Goal: Information Seeking & Learning: Learn about a topic

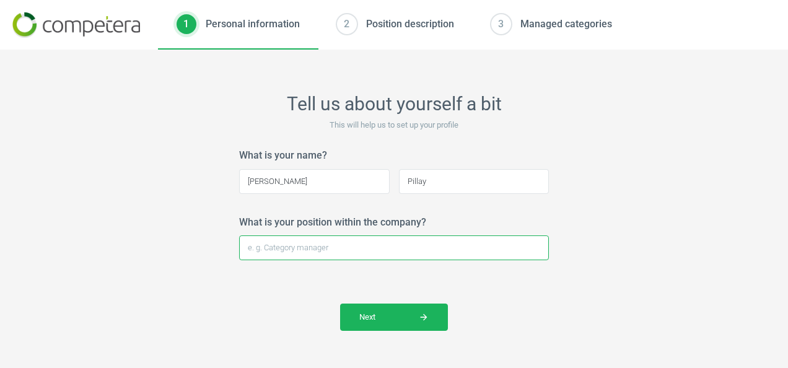
click at [318, 246] on input "What is your position within the company?" at bounding box center [394, 247] width 310 height 25
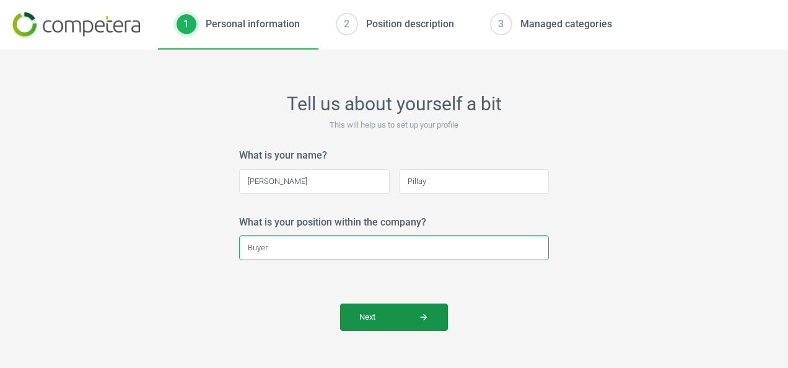
type input "Buyer"
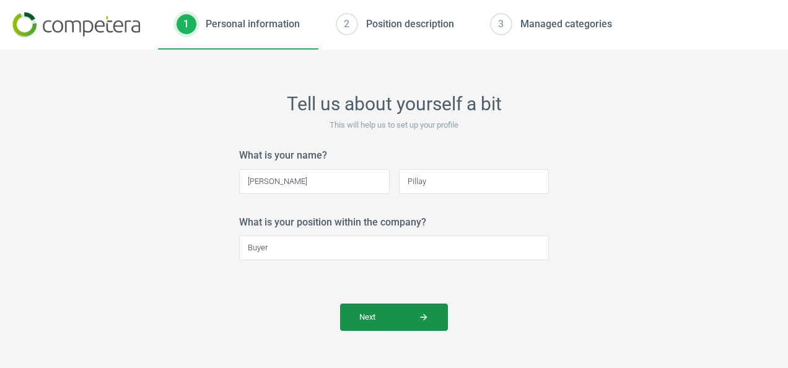
click at [408, 319] on span "Next arrow_forward" at bounding box center [393, 316] width 69 height 11
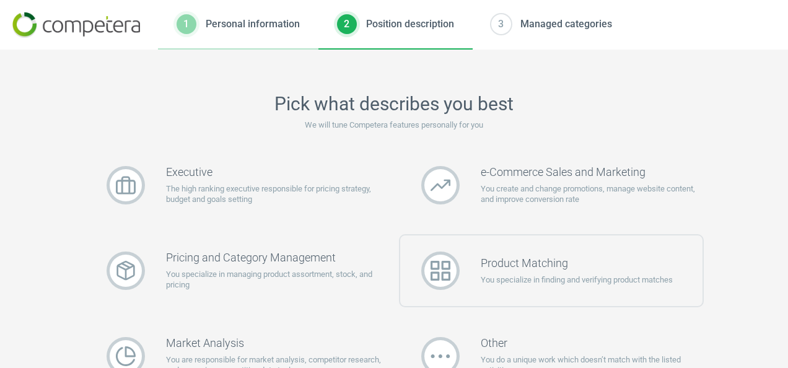
scroll to position [62, 0]
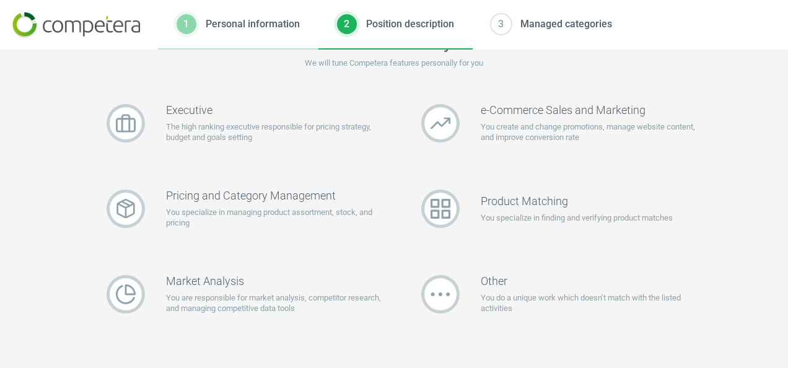
click at [267, 342] on div "Executive The high ranking executive responsible for pricing strategy, budget a…" at bounding box center [237, 215] width 315 height 256
click at [241, 219] on p "You specialize in managing product assortment, stock, and pricing" at bounding box center [277, 218] width 222 height 22
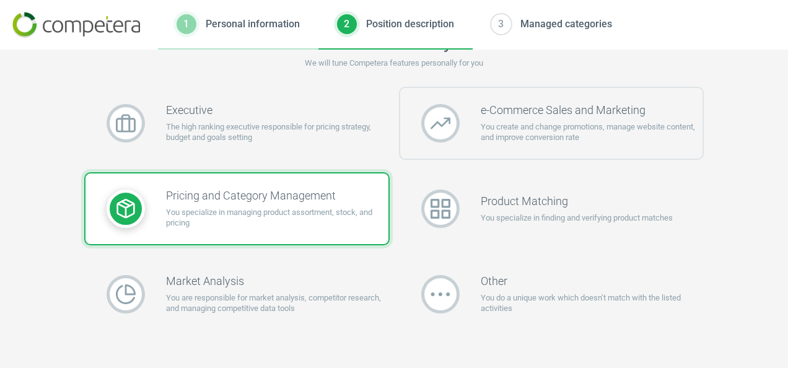
click at [492, 114] on h3 "e-Commerce Sales and Marketing" at bounding box center [591, 110] width 222 height 14
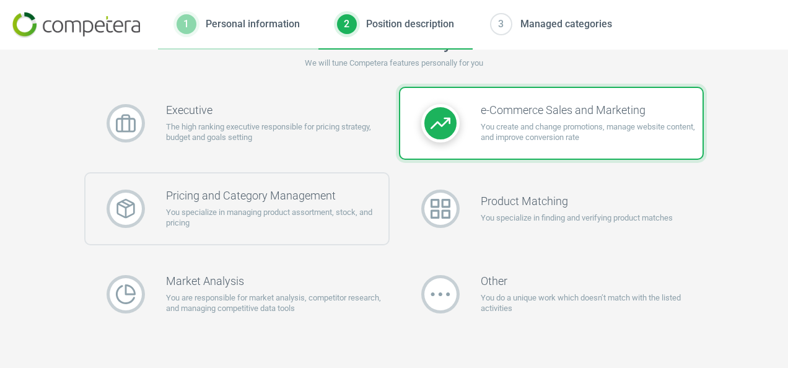
click at [248, 202] on h3 "Pricing and Category Management" at bounding box center [277, 196] width 222 height 14
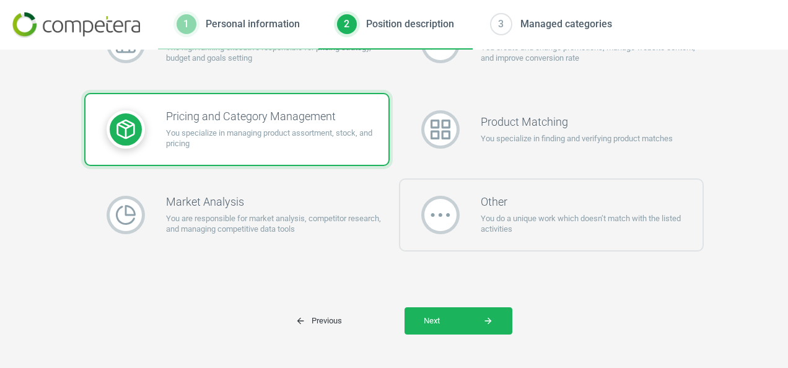
scroll to position [151, 0]
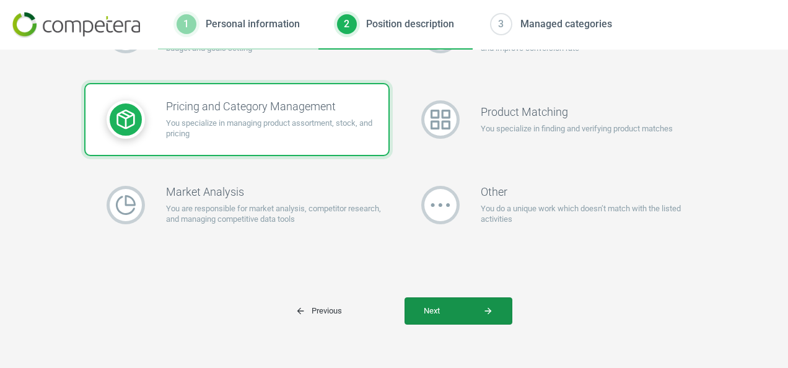
click at [448, 308] on span "Next arrow_forward" at bounding box center [457, 310] width 69 height 11
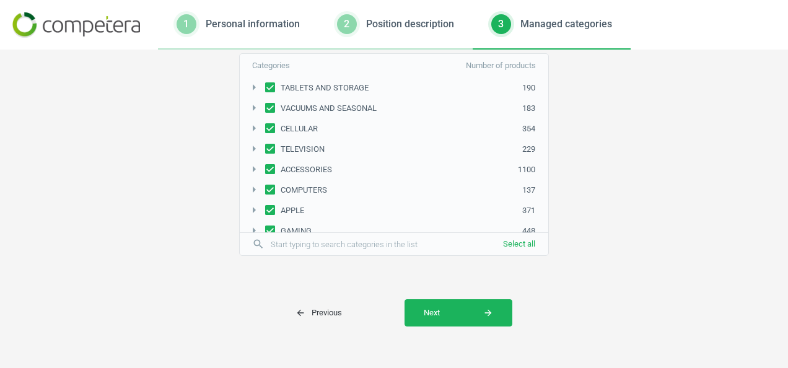
scroll to position [45, 0]
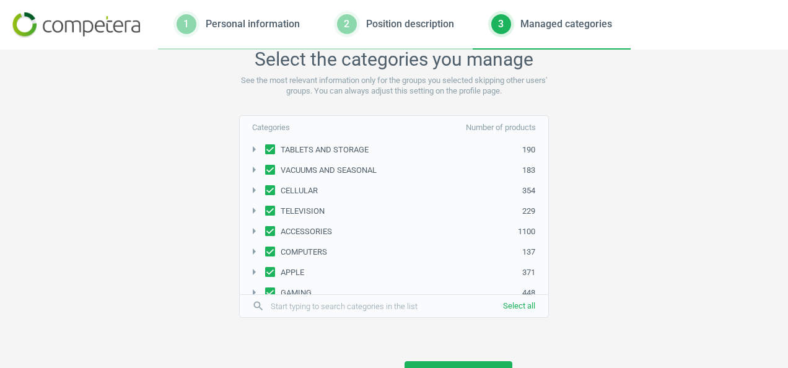
click at [265, 146] on input "TABLETS AND STORAGE" at bounding box center [270, 149] width 10 height 8
checkbox input "false"
click at [265, 170] on input "VACUUMS AND SEASONAL" at bounding box center [270, 170] width 10 height 8
checkbox input "false"
click at [265, 189] on input "CELLULAR" at bounding box center [270, 190] width 10 height 8
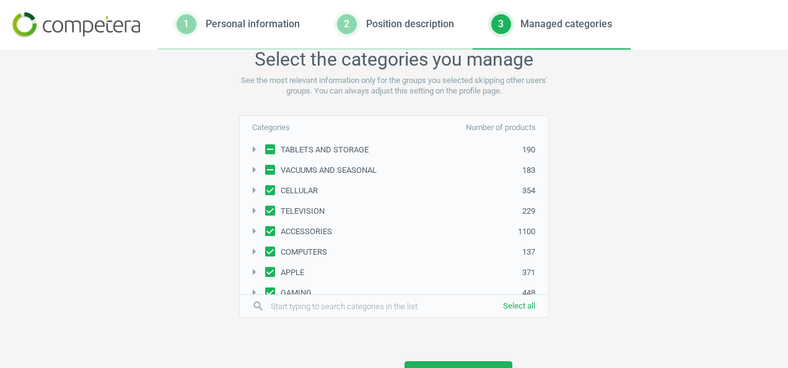
checkbox input "false"
click at [265, 211] on input "TELEVISION" at bounding box center [270, 211] width 10 height 8
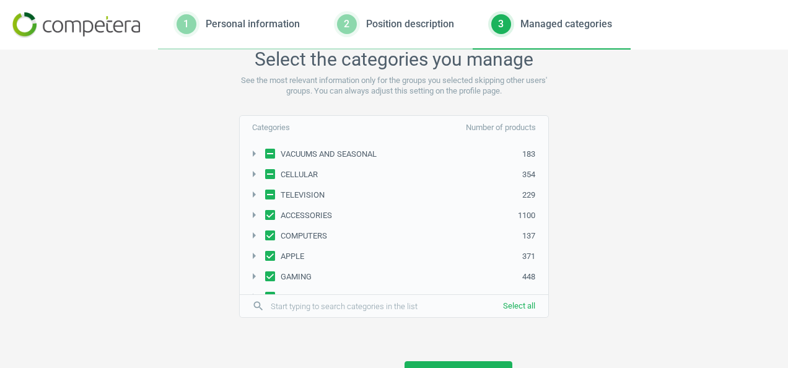
scroll to position [62, 0]
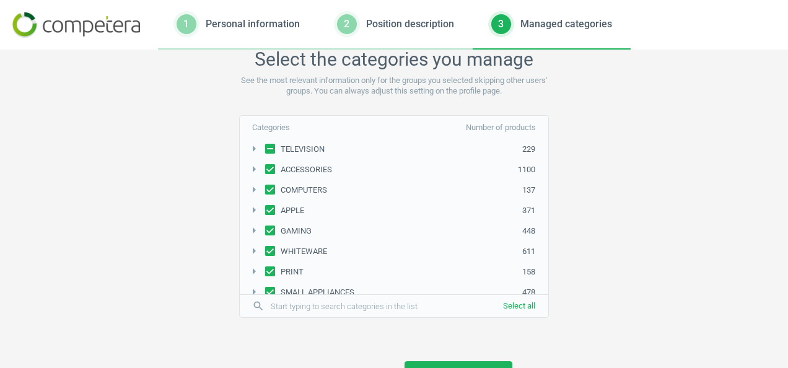
click at [267, 149] on input "TELEVISION" at bounding box center [270, 149] width 10 height 8
click at [265, 145] on input "TELEVISION" at bounding box center [270, 149] width 10 height 8
checkbox input "false"
click at [265, 189] on input "COMPUTERS" at bounding box center [270, 190] width 10 height 8
checkbox input "false"
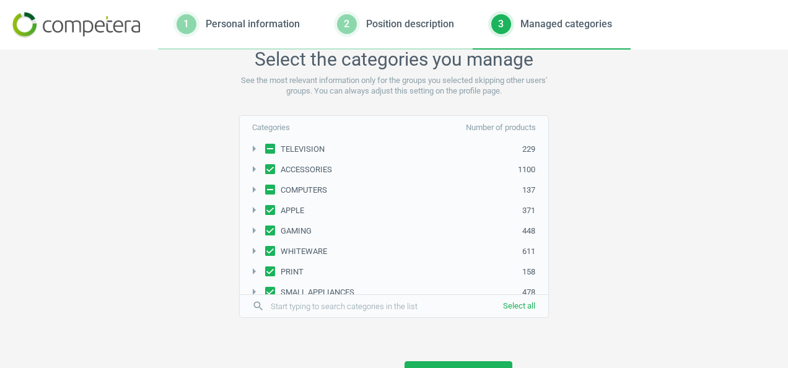
click at [265, 207] on input "APPLE" at bounding box center [270, 210] width 10 height 8
checkbox input "false"
click at [265, 169] on input "ACCESSORIES" at bounding box center [270, 169] width 10 height 8
checkbox input "false"
click at [265, 249] on input "WHITEWARE" at bounding box center [270, 250] width 10 height 8
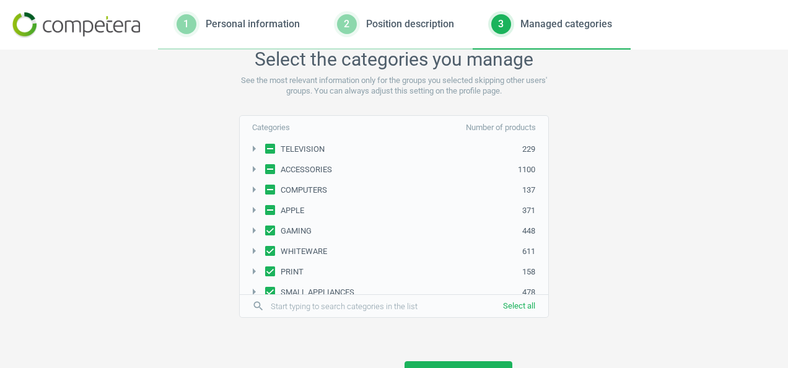
checkbox input "false"
click at [266, 267] on input "PRINT" at bounding box center [270, 271] width 10 height 8
checkbox input "false"
click at [268, 225] on input "SMALL APPLIANCES" at bounding box center [270, 229] width 10 height 8
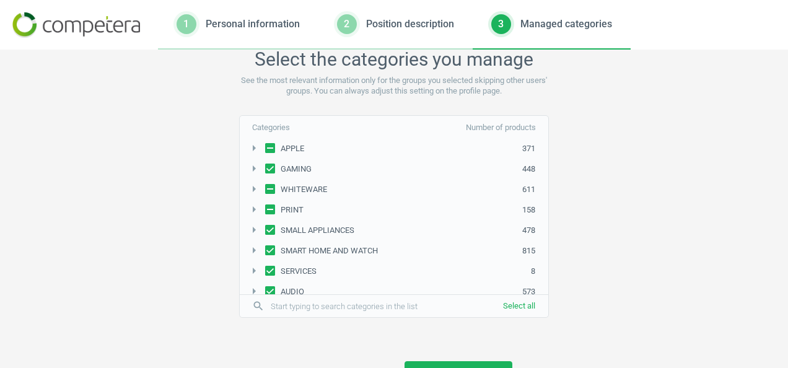
checkbox input "false"
click at [267, 246] on input "SMART HOME AND WATCH" at bounding box center [270, 250] width 10 height 8
checkbox input "false"
click at [267, 266] on input "SERVICES" at bounding box center [270, 270] width 10 height 8
checkbox input "false"
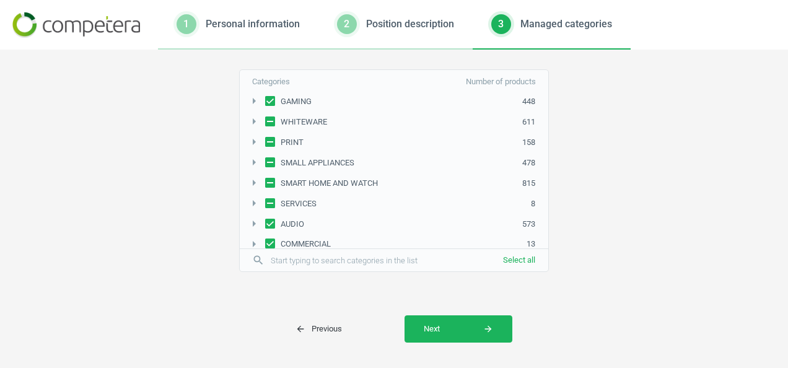
scroll to position [106, 0]
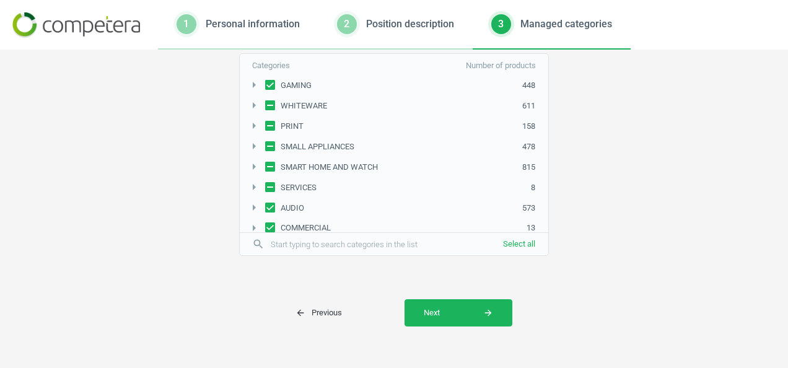
click at [267, 224] on input "COMMERCIAL" at bounding box center [270, 227] width 10 height 8
checkbox input "false"
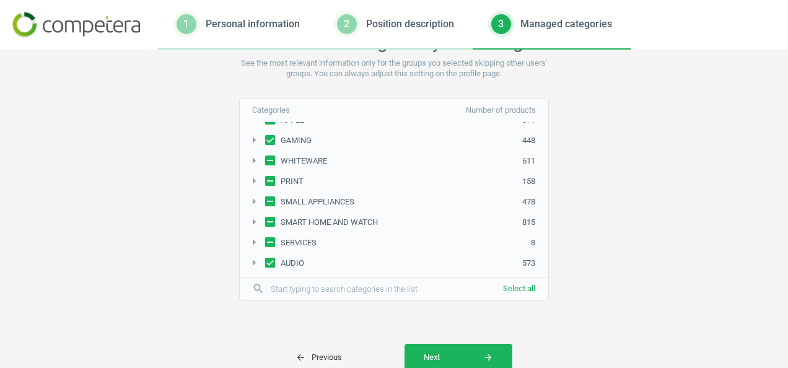
scroll to position [145, 0]
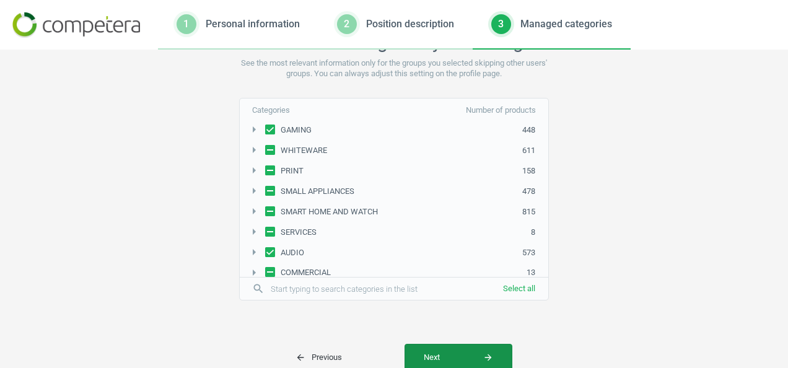
click at [446, 355] on span "Next arrow_forward" at bounding box center [457, 357] width 69 height 11
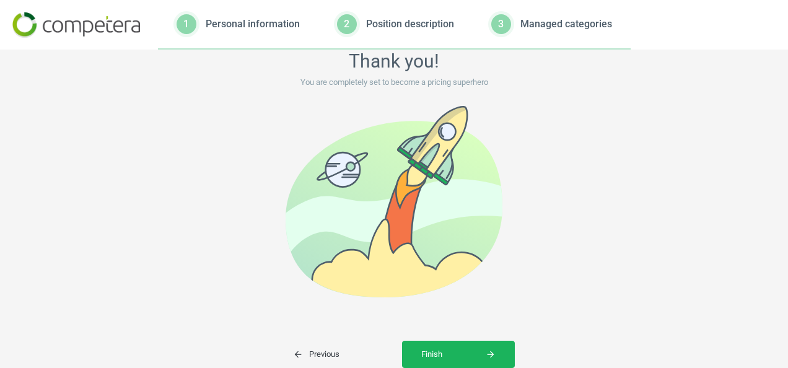
scroll to position [85, 0]
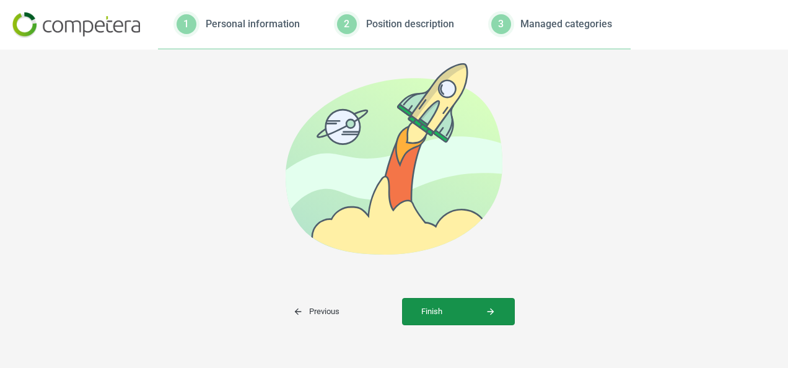
click at [430, 310] on span "Finish arrow_forward" at bounding box center [458, 311] width 74 height 11
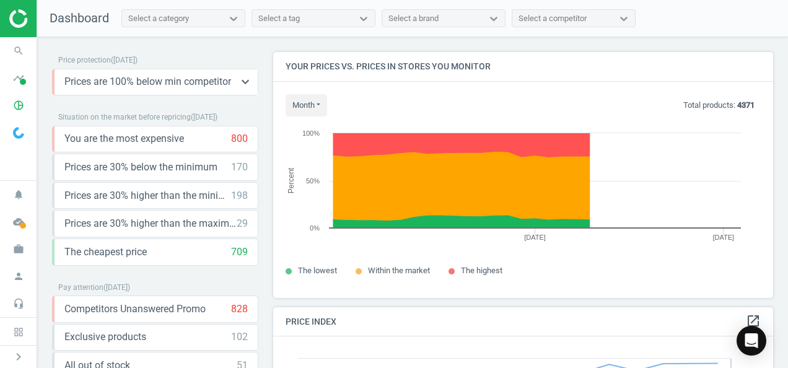
scroll to position [303, 509]
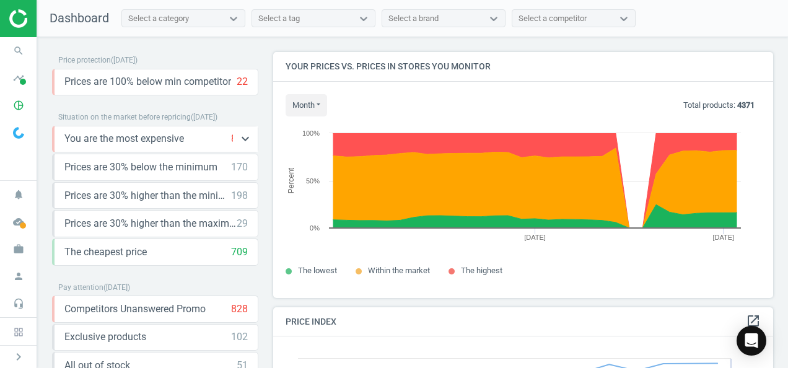
click at [203, 138] on div "You are the most expensive 800 keyboard_arrow_down" at bounding box center [155, 139] width 183 height 14
click at [245, 138] on icon "keyboard_arrow_down" at bounding box center [245, 138] width 15 height 15
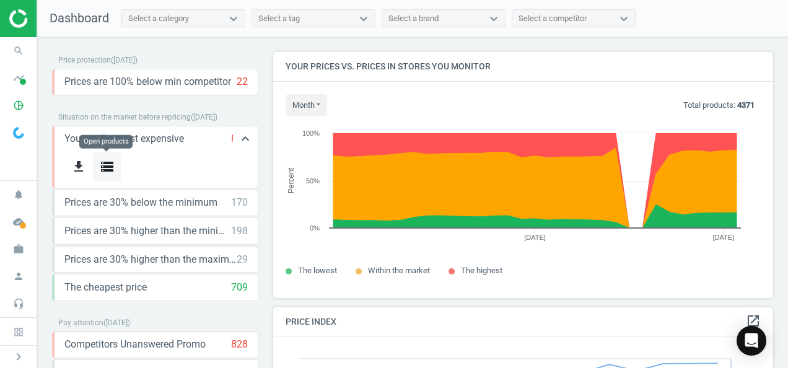
click at [102, 164] on icon "storage" at bounding box center [107, 166] width 15 height 15
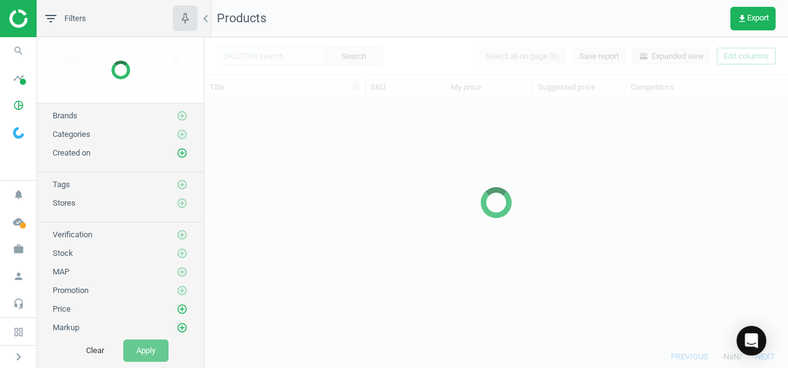
scroll to position [226, 573]
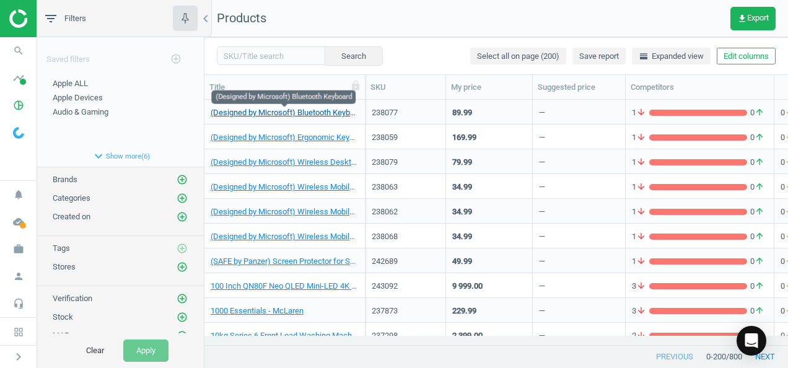
drag, startPoint x: 306, startPoint y: 119, endPoint x: 265, endPoint y: 109, distance: 42.6
click at [265, 109] on link "(Designed by Microsoft) Bluetooth Keyboard" at bounding box center [284, 112] width 148 height 11
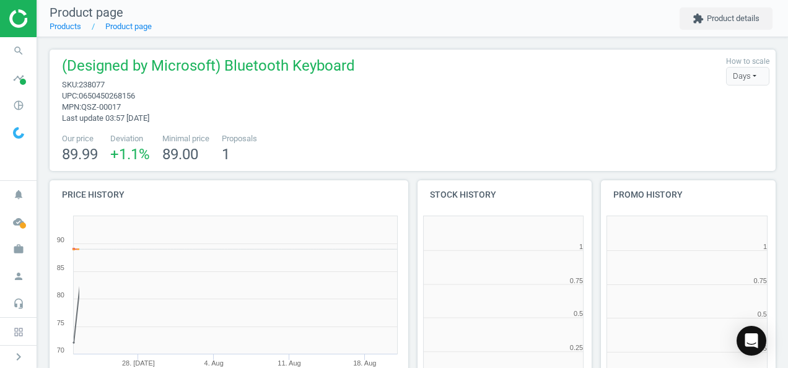
scroll to position [266, 191]
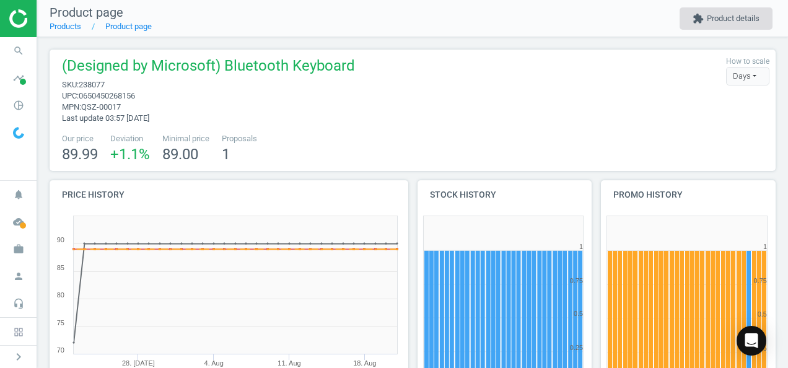
click at [751, 24] on button "extension Product details" at bounding box center [725, 18] width 93 height 22
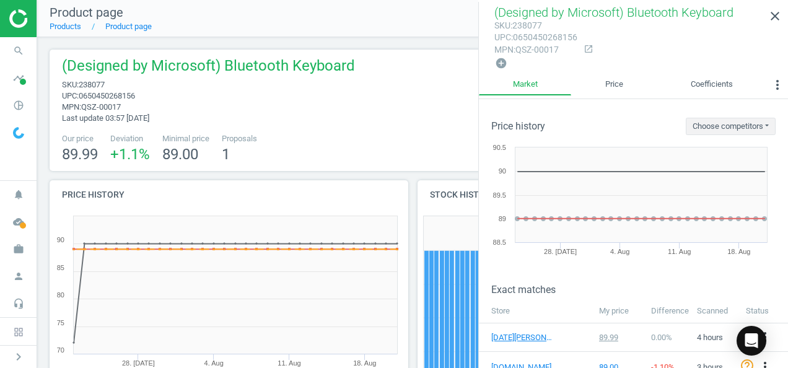
drag, startPoint x: 751, startPoint y: 24, endPoint x: 336, endPoint y: 97, distance: 421.2
click at [336, 97] on span "upc : 0650450268156" at bounding box center [208, 95] width 293 height 11
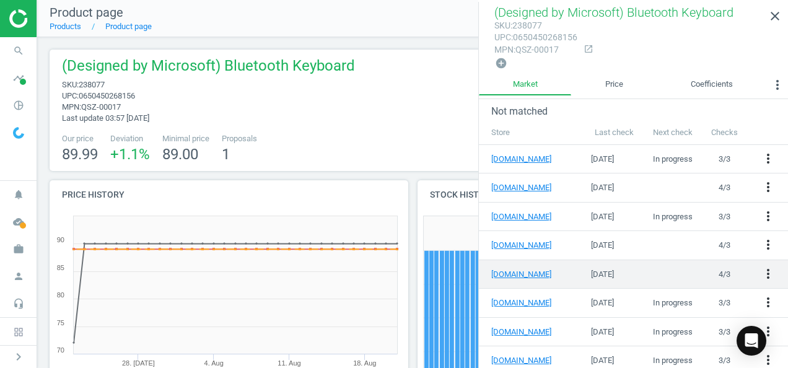
scroll to position [309, 0]
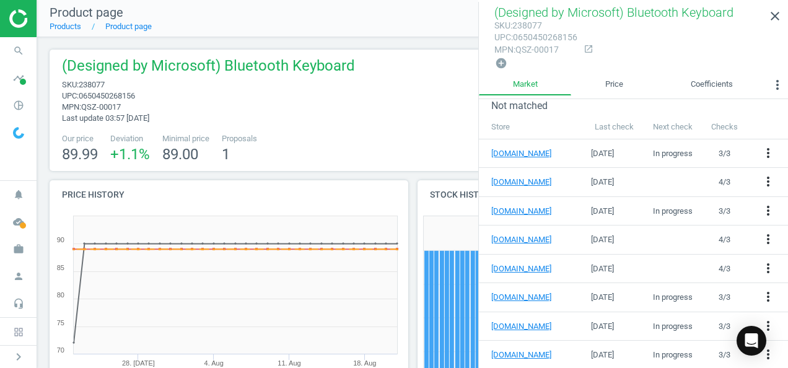
click at [309, 113] on div "(Designed by Microsoft) Bluetooth Keyboard sku : 238077 upc : 0650450268156 mpn…" at bounding box center [205, 90] width 299 height 68
click at [774, 17] on icon "close" at bounding box center [774, 16] width 15 height 15
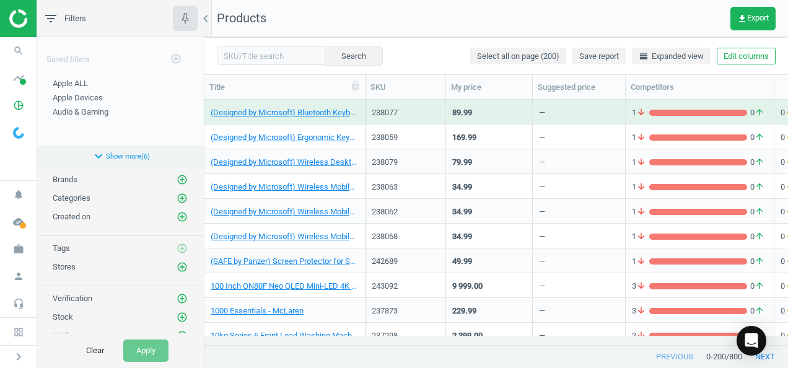
click at [119, 154] on button "expand_more Show more ( 6 )" at bounding box center [120, 155] width 167 height 21
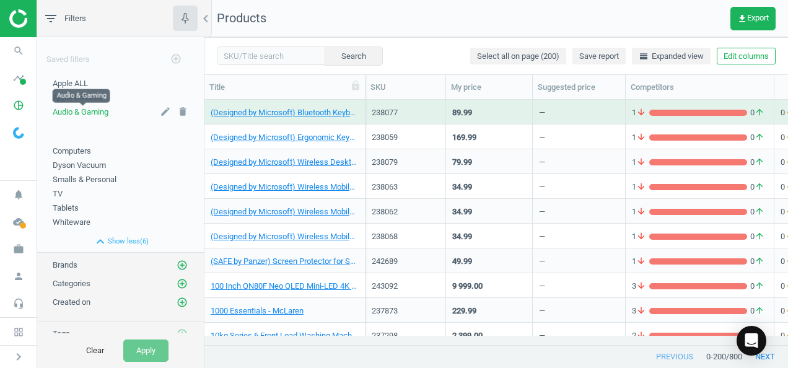
click at [86, 111] on span "Audio & Gaming" at bounding box center [81, 111] width 56 height 9
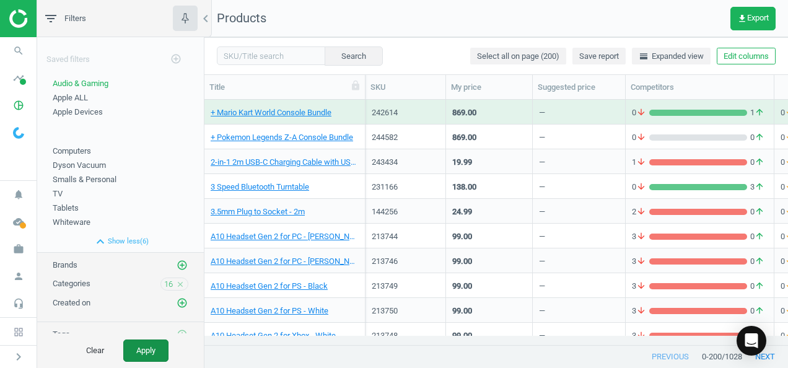
click at [147, 350] on button "Apply" at bounding box center [145, 350] width 45 height 22
click at [190, 18] on icon "button" at bounding box center [184, 17] width 15 height 15
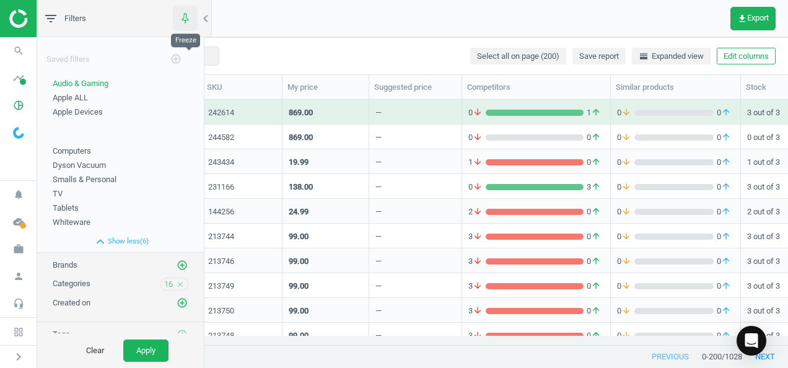
scroll to position [10, 10]
click at [190, 18] on icon "button" at bounding box center [184, 17] width 15 height 15
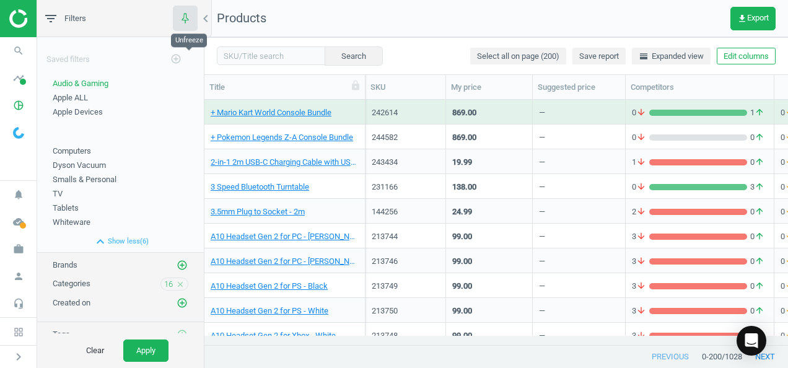
scroll to position [226, 573]
click at [208, 16] on icon "chevron_left" at bounding box center [205, 18] width 15 height 15
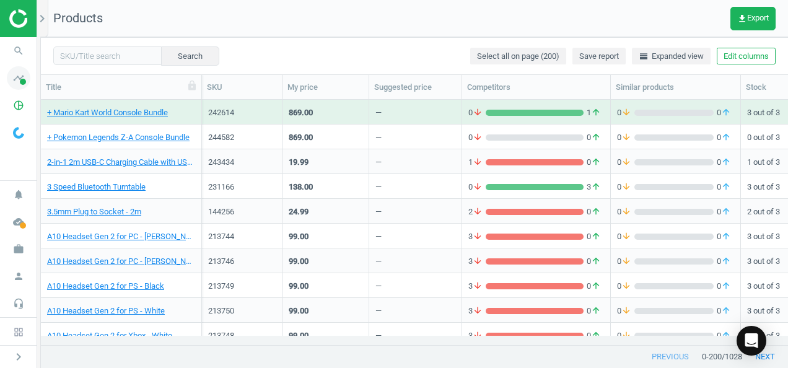
click at [28, 85] on icon "timeline" at bounding box center [19, 78] width 24 height 24
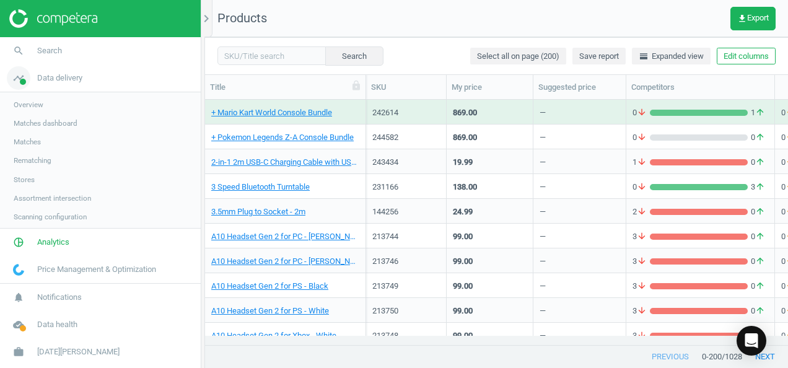
scroll to position [10, 10]
click at [43, 108] on span "Overview" at bounding box center [29, 105] width 30 height 10
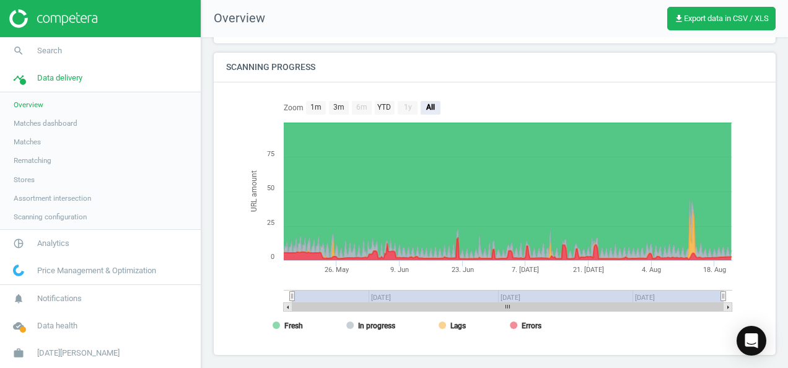
scroll to position [302, 0]
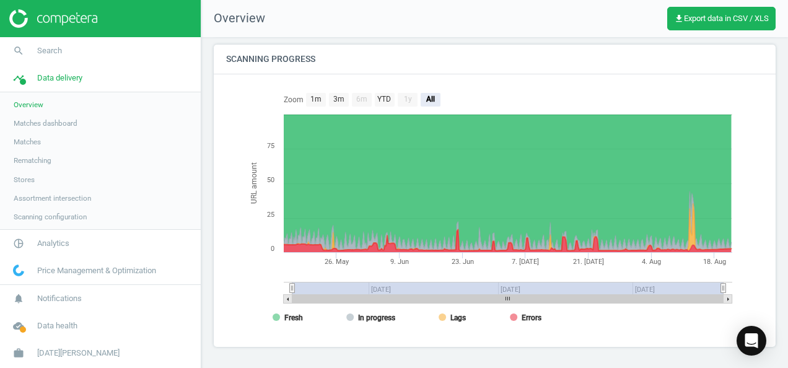
click at [30, 137] on span "Matches" at bounding box center [27, 142] width 27 height 10
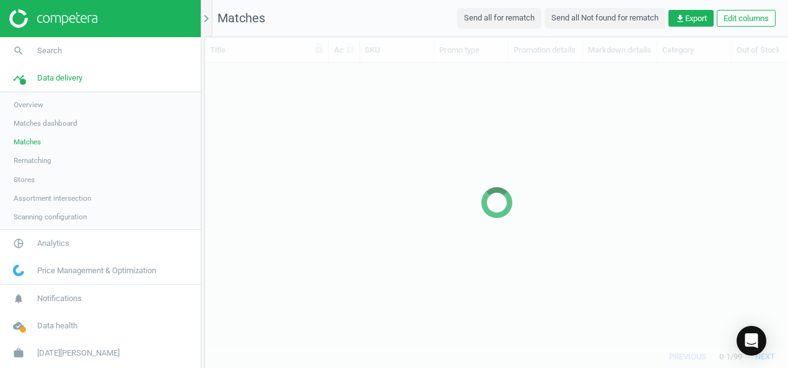
scroll to position [263, 573]
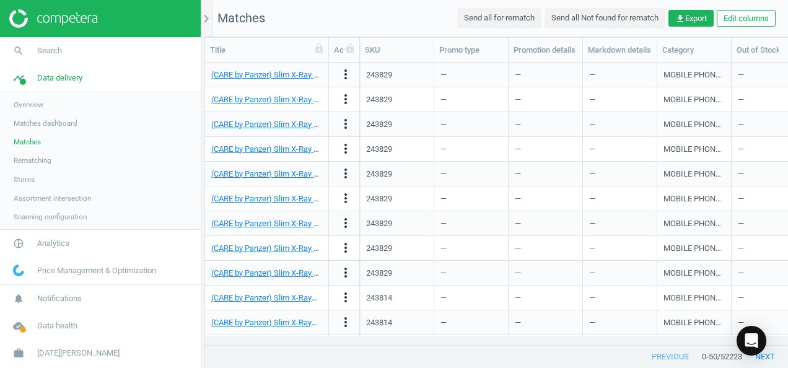
click at [24, 105] on span "Overview" at bounding box center [29, 105] width 30 height 10
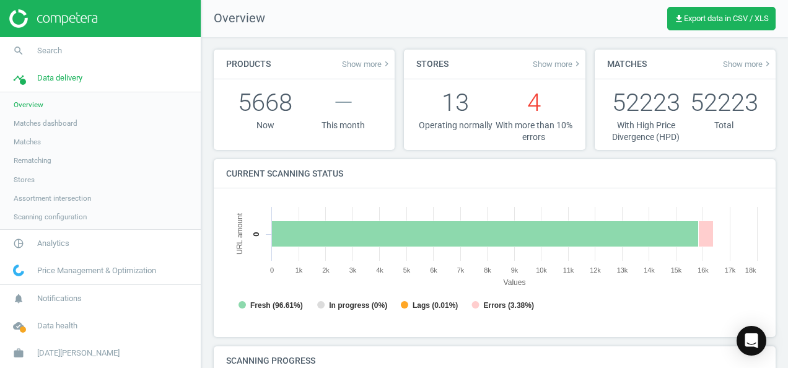
scroll to position [266, 546]
click at [63, 294] on span "Notifications" at bounding box center [59, 298] width 45 height 11
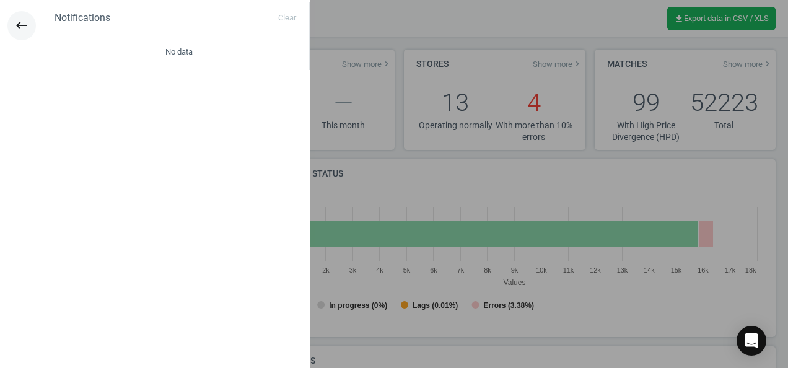
click at [17, 22] on icon "keyboard_backspace" at bounding box center [21, 25] width 15 height 15
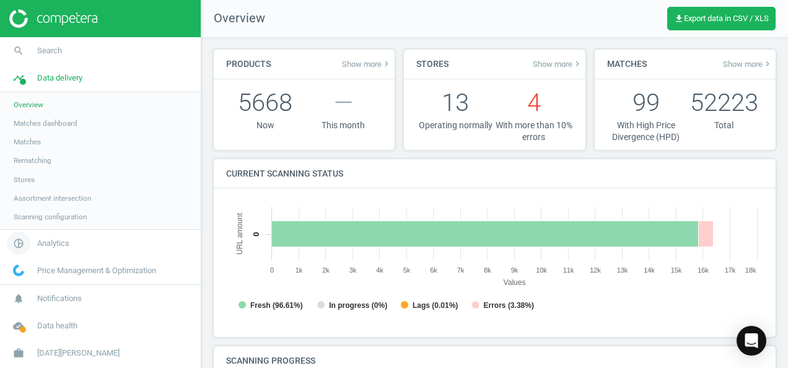
click at [53, 241] on span "Analytics" at bounding box center [53, 243] width 32 height 11
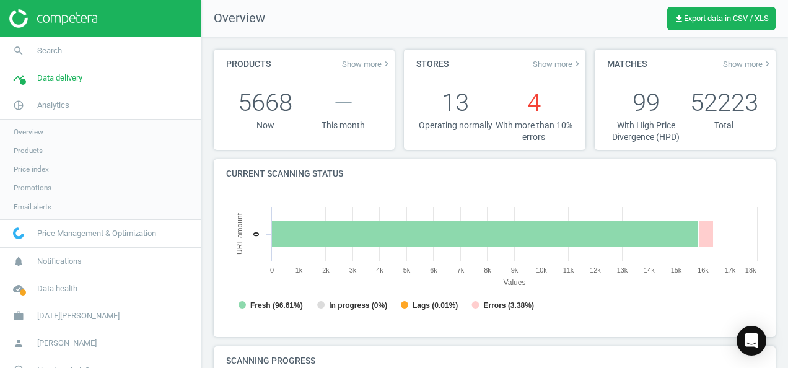
click at [33, 148] on span "Products" at bounding box center [28, 150] width 29 height 10
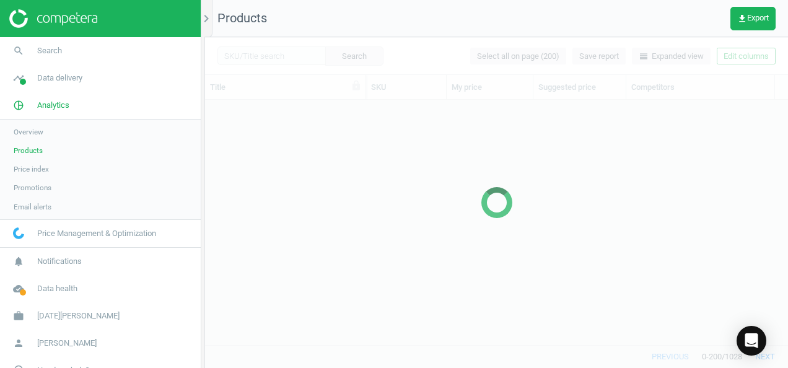
scroll to position [226, 573]
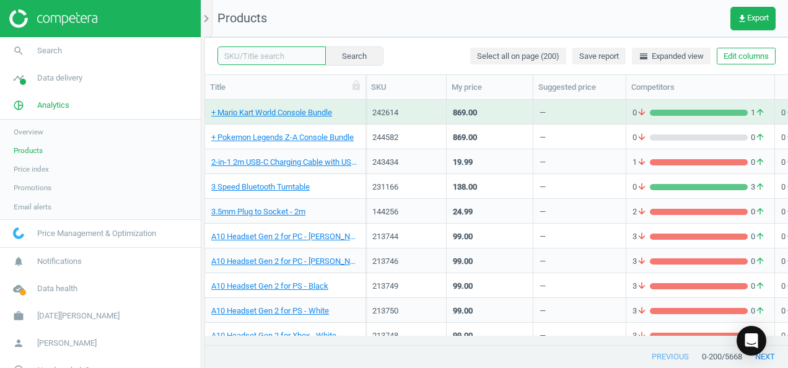
click at [271, 53] on input "text" at bounding box center [271, 55] width 108 height 19
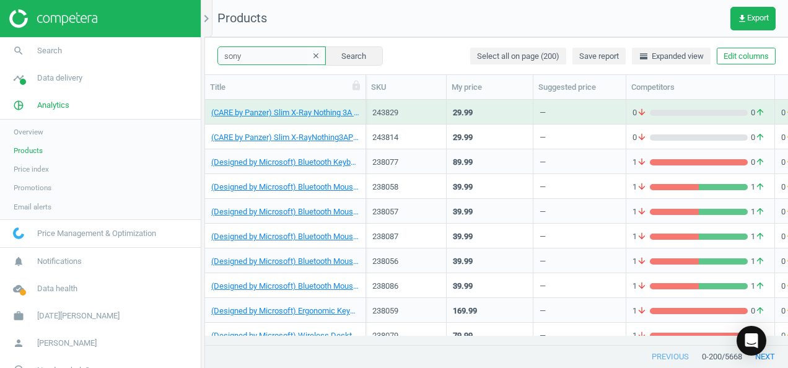
type input "sony"
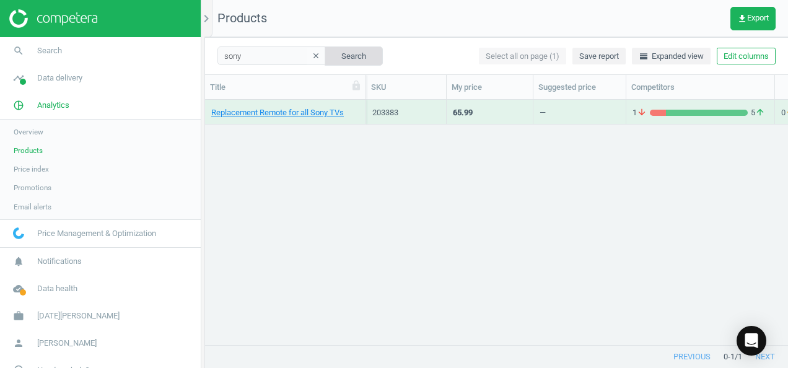
click at [324, 53] on button "Search" at bounding box center [353, 55] width 58 height 19
click at [311, 54] on icon "clear" at bounding box center [315, 55] width 9 height 9
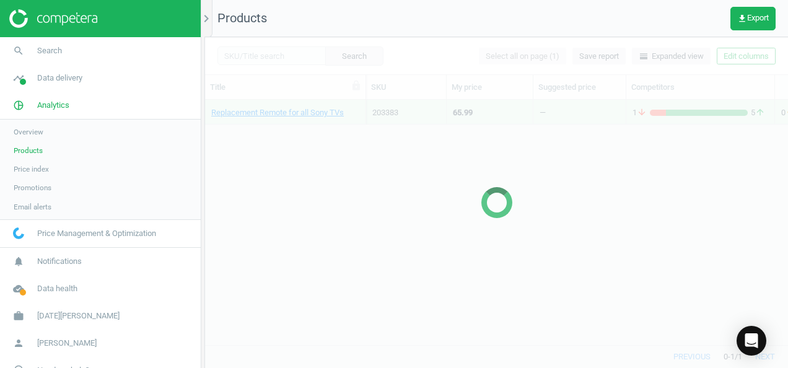
click at [395, 194] on div at bounding box center [496, 202] width 583 height 331
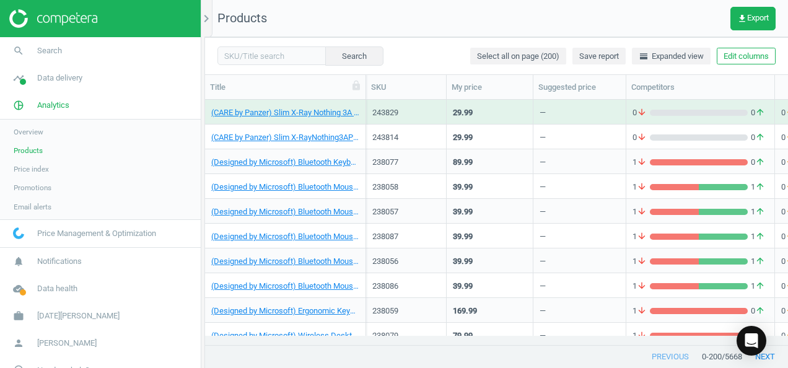
click at [24, 128] on span "Overview" at bounding box center [29, 132] width 30 height 10
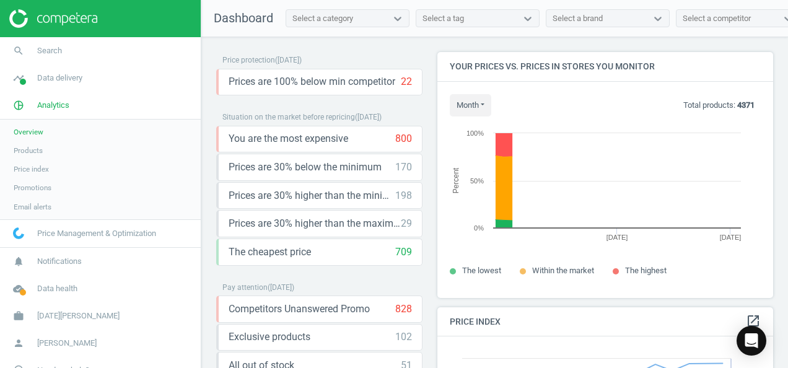
scroll to position [303, 345]
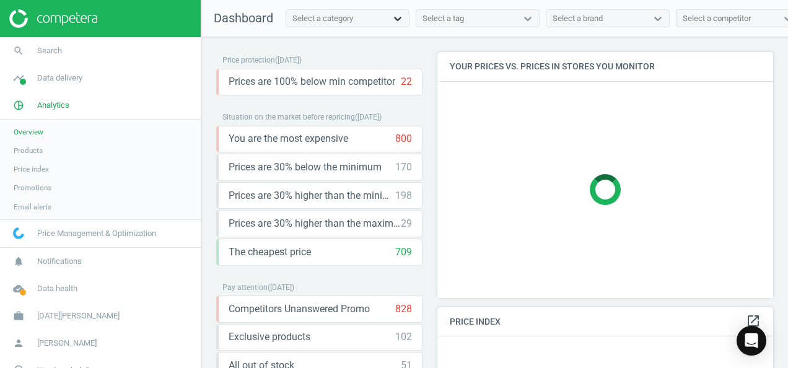
click at [399, 17] on icon at bounding box center [397, 18] width 12 height 12
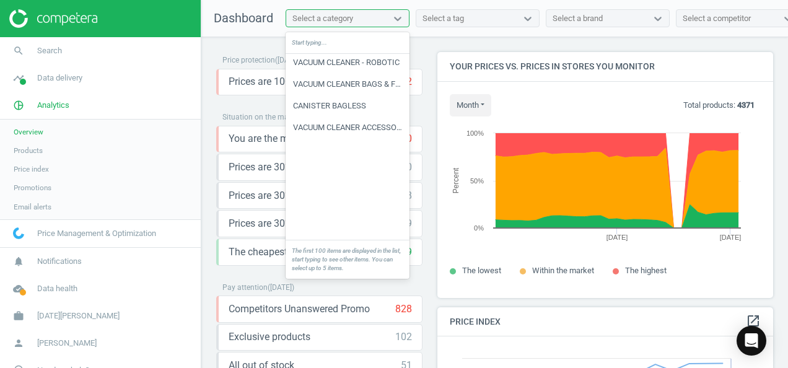
scroll to position [0, 0]
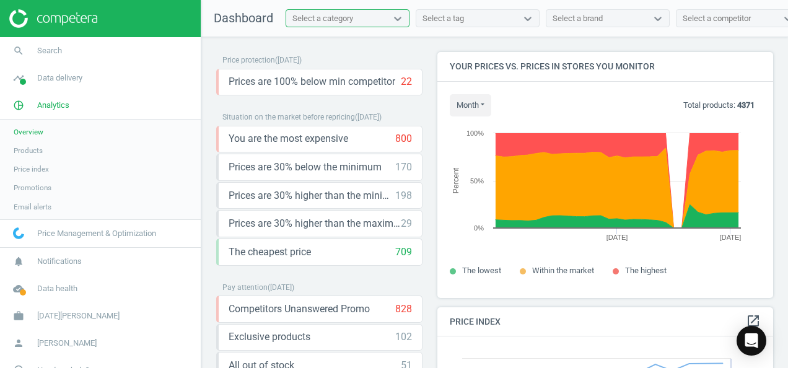
click at [319, 15] on div "Select a category" at bounding box center [322, 18] width 61 height 11
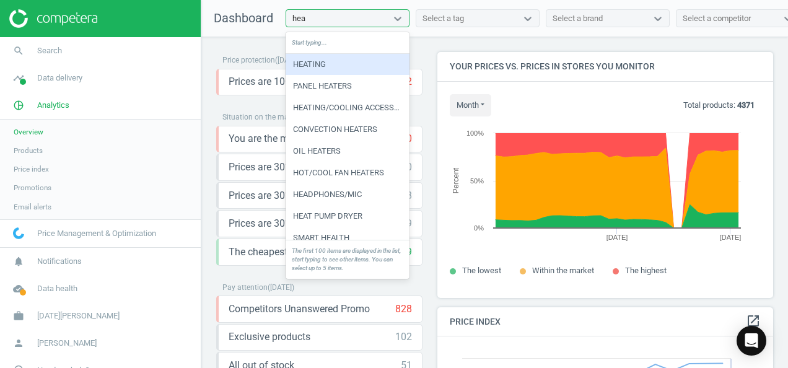
type input "head"
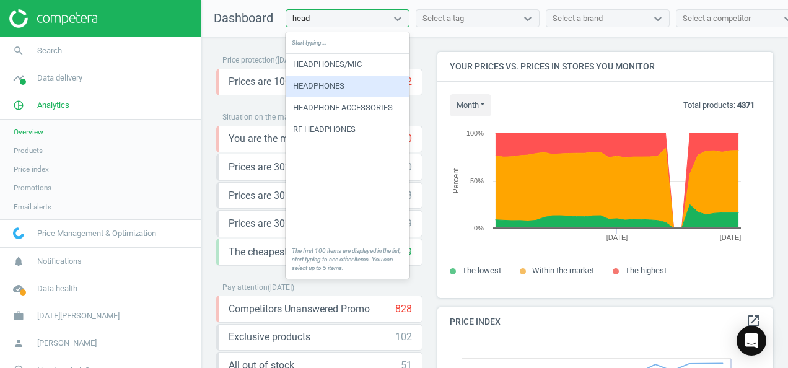
click at [337, 87] on div "HEADPHONES" at bounding box center [347, 86] width 124 height 21
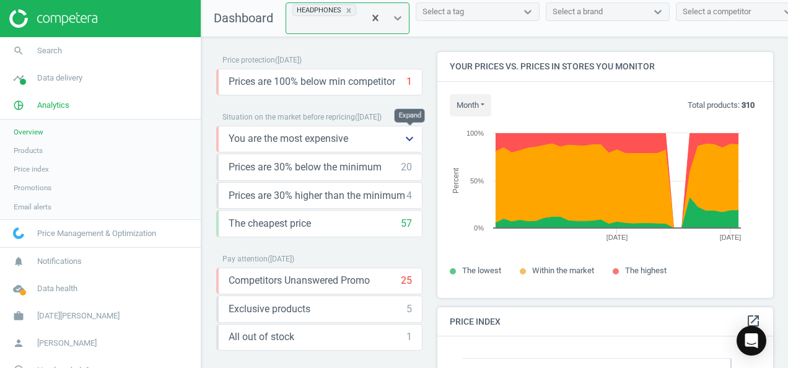
click at [403, 135] on icon "keyboard_arrow_down" at bounding box center [409, 138] width 15 height 15
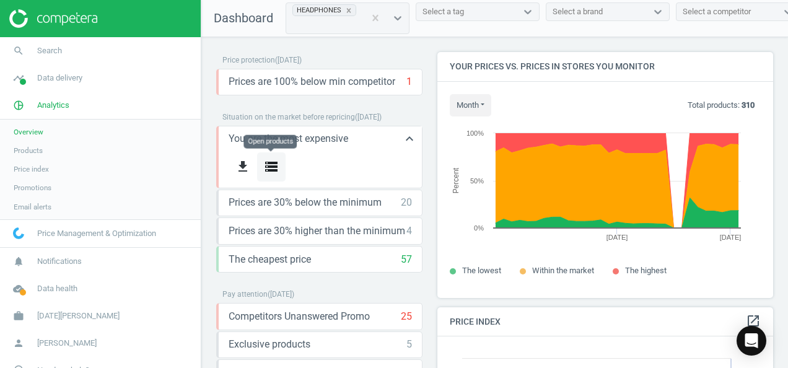
click at [271, 164] on icon "storage" at bounding box center [271, 166] width 15 height 15
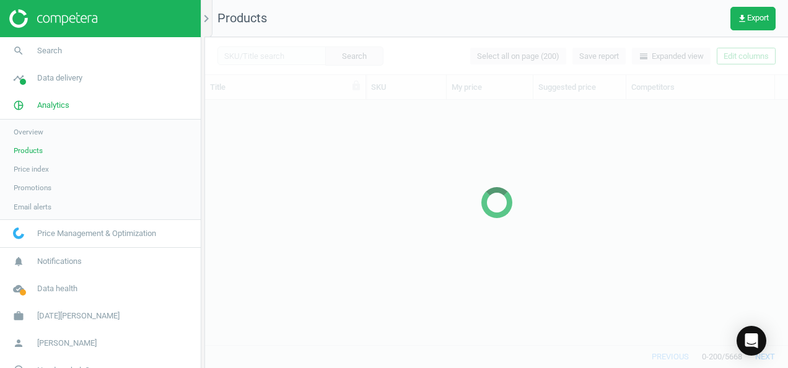
scroll to position [226, 573]
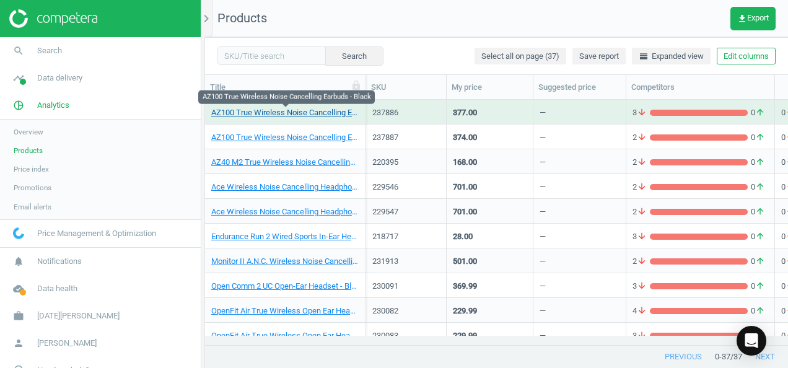
click at [253, 108] on link "AZ100 True Wireless Noise Cancelling Earbuds - Black" at bounding box center [285, 112] width 148 height 11
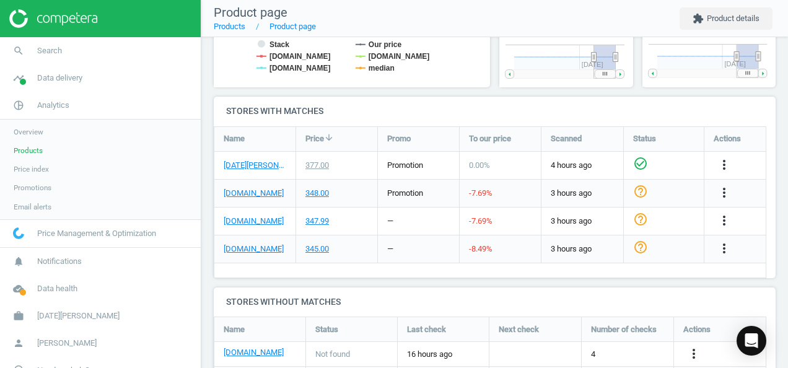
scroll to position [371, 0]
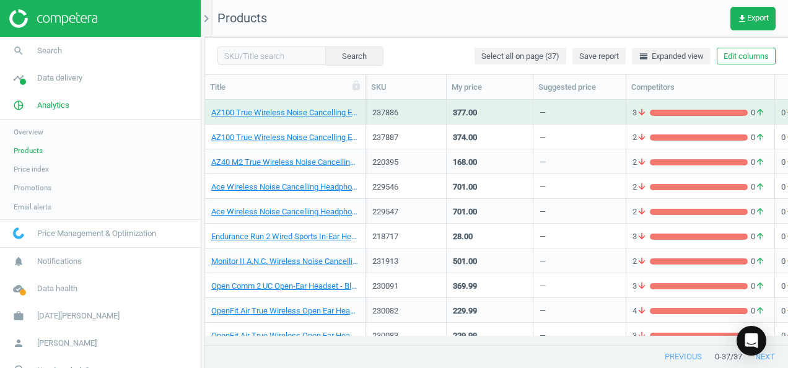
click at [289, 20] on nav "Products get_app Export" at bounding box center [496, 18] width 583 height 37
click at [430, 41] on div "Search Select all on page (37) Save report horizontal_split Expanded view Edit …" at bounding box center [496, 55] width 583 height 37
click at [223, 24] on span "Products" at bounding box center [242, 18] width 50 height 15
click at [208, 17] on icon "chevron_right" at bounding box center [206, 18] width 15 height 15
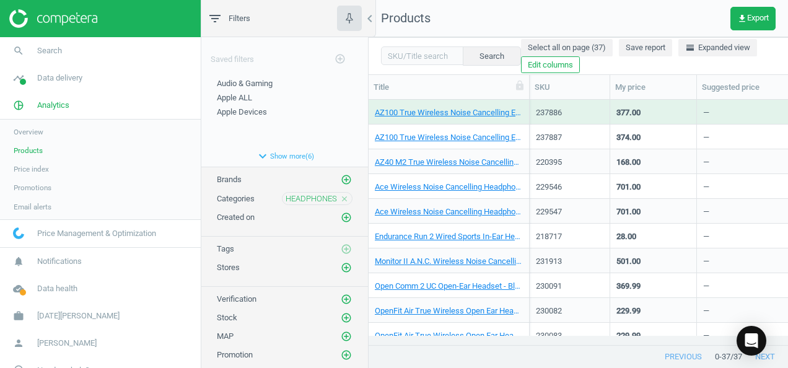
click at [340, 196] on icon "close" at bounding box center [344, 198] width 9 height 9
click at [341, 177] on icon "add_circle_outline" at bounding box center [346, 179] width 11 height 11
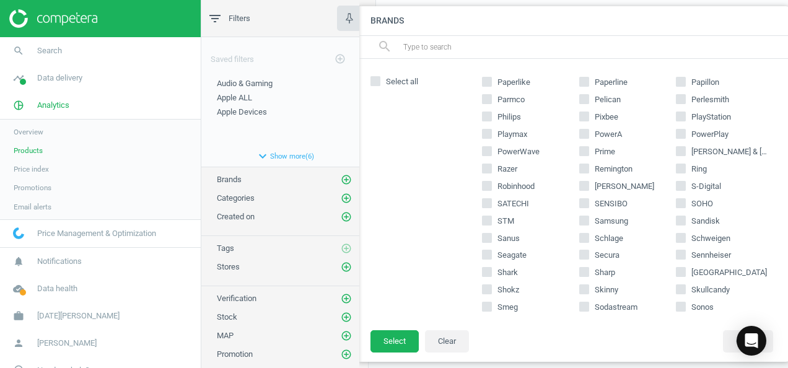
scroll to position [805, 0]
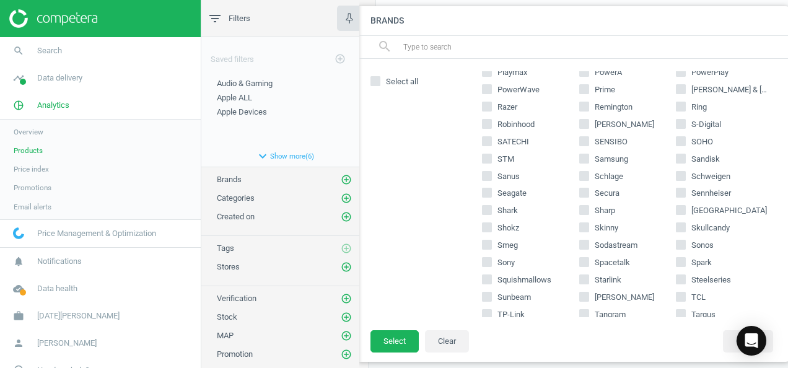
click at [488, 258] on input "Sony" at bounding box center [487, 262] width 8 height 8
checkbox input "true"
click at [381, 335] on button "Select" at bounding box center [394, 341] width 48 height 22
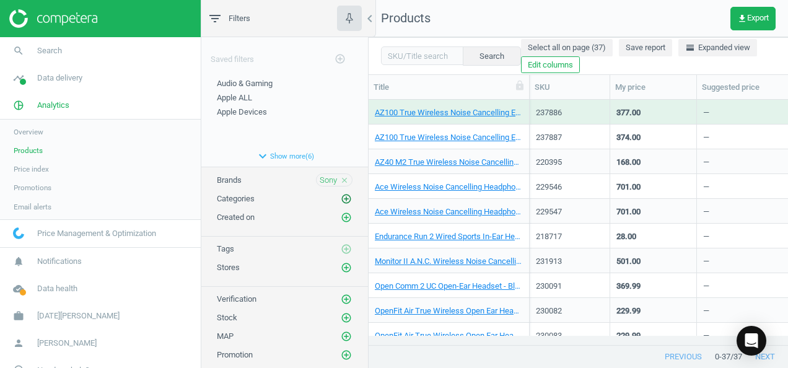
click at [341, 196] on icon "add_circle_outline" at bounding box center [346, 198] width 11 height 11
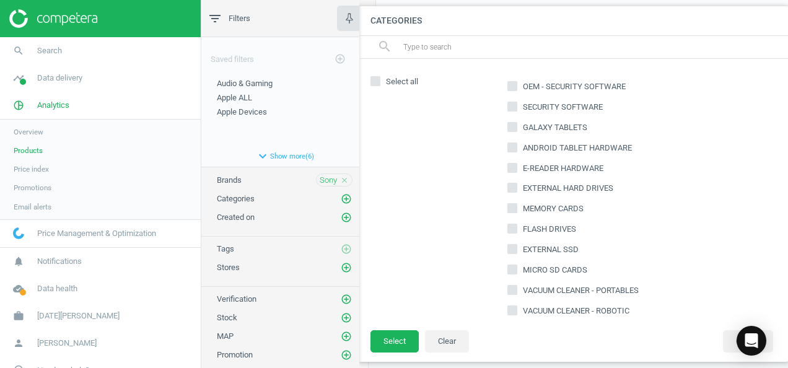
click at [393, 46] on div "search" at bounding box center [574, 47] width 433 height 23
click at [490, 43] on input "text" at bounding box center [592, 47] width 380 height 20
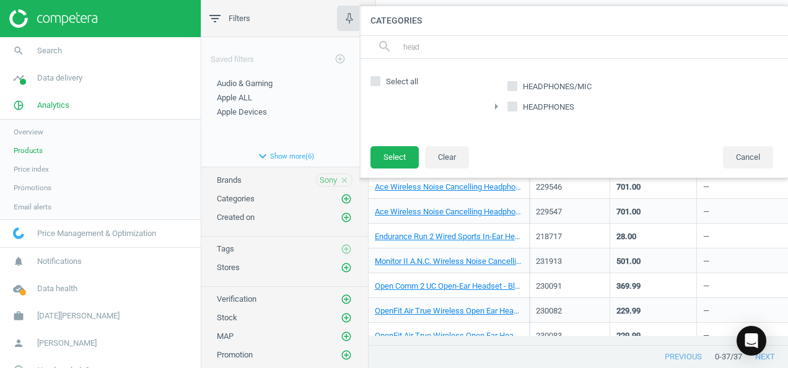
type input "head"
click at [513, 107] on input "HEADPHONES" at bounding box center [512, 106] width 8 height 8
checkbox input "true"
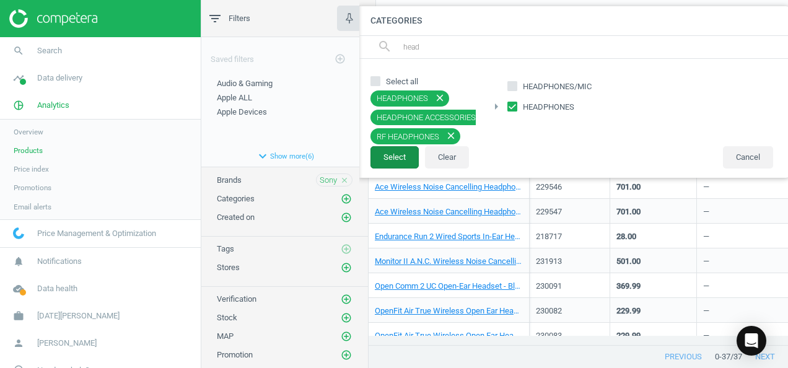
click at [382, 154] on button "Select" at bounding box center [394, 157] width 48 height 22
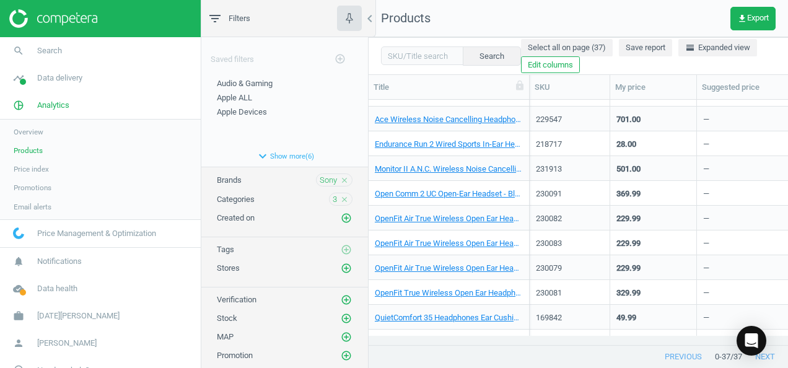
scroll to position [0, 0]
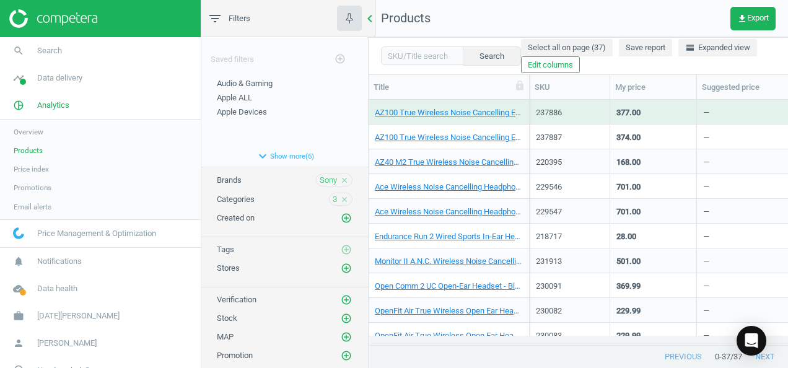
click at [370, 20] on icon "chevron_left" at bounding box center [369, 18] width 15 height 15
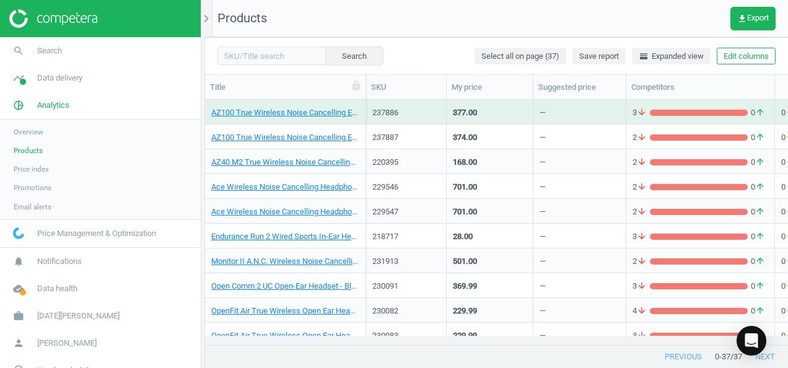
scroll to position [226, 573]
click at [206, 20] on icon "chevron_right" at bounding box center [206, 18] width 15 height 15
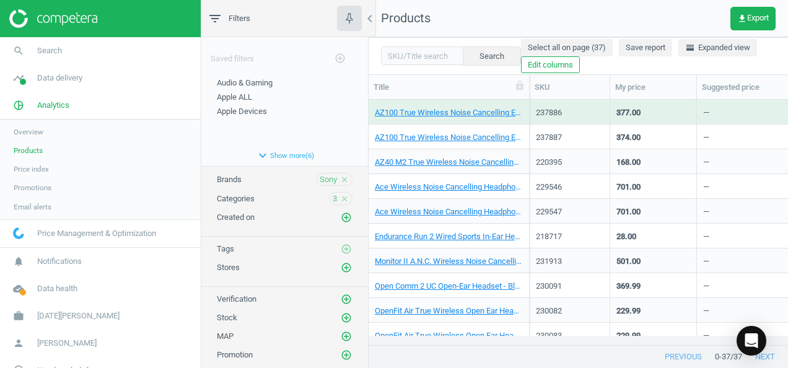
scroll to position [0, 0]
click at [290, 152] on button "expand_more Show more ( 6 )" at bounding box center [284, 155] width 167 height 21
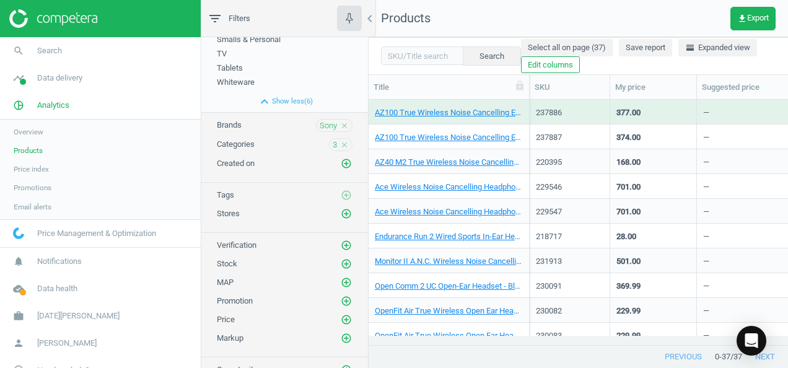
scroll to position [159, 0]
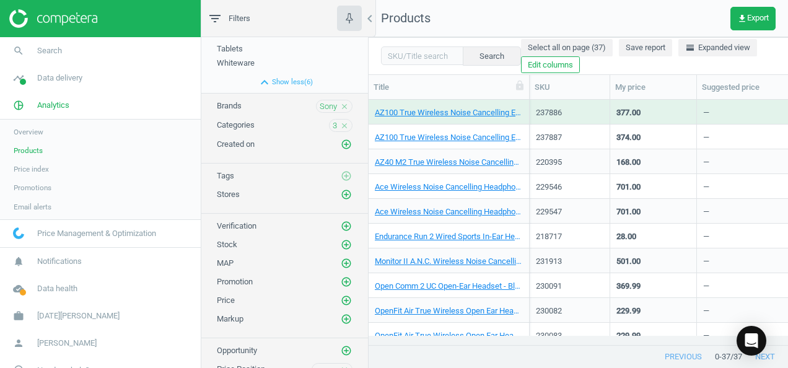
click at [447, 28] on nav "Products get_app Export" at bounding box center [577, 18] width 419 height 37
click at [285, 84] on button "expand_less Show less ( 6 )" at bounding box center [284, 82] width 167 height 21
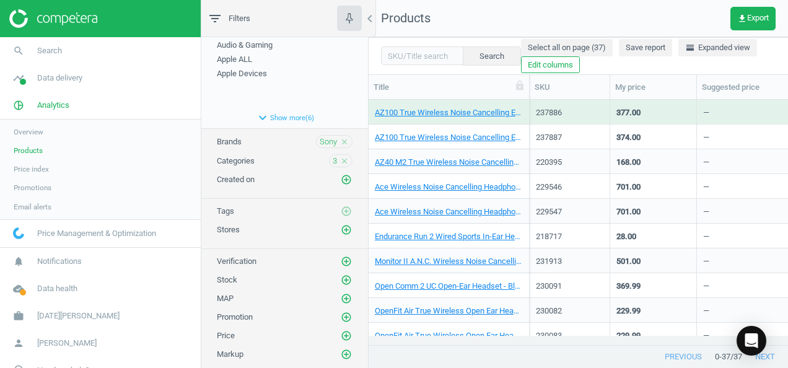
scroll to position [0, 0]
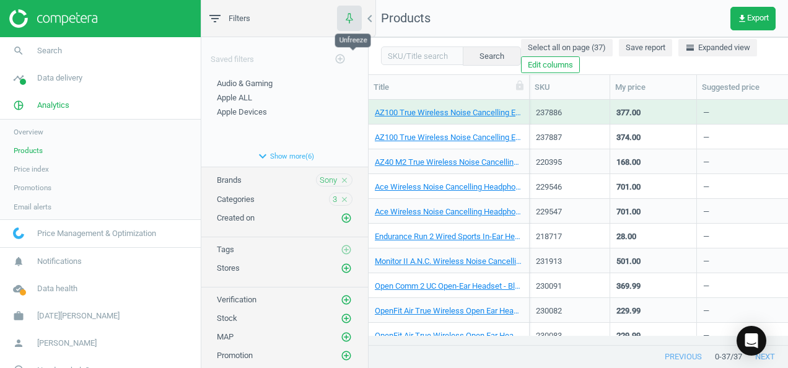
click at [349, 17] on icon "button" at bounding box center [348, 17] width 15 height 15
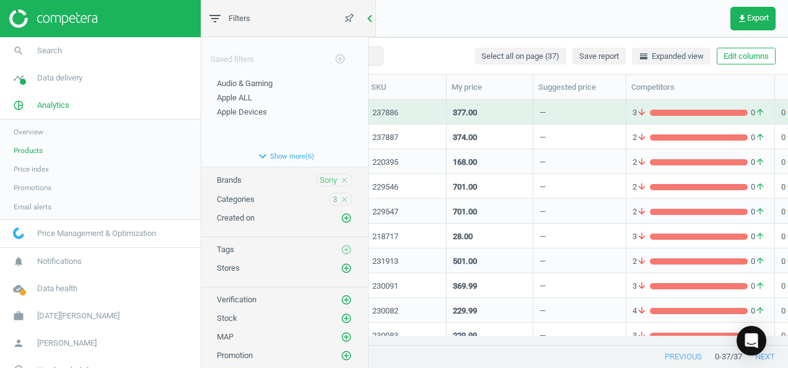
click at [370, 21] on icon "chevron_left" at bounding box center [369, 18] width 15 height 15
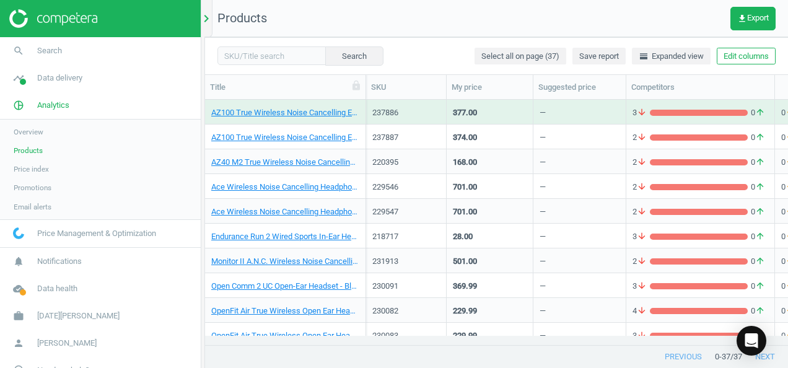
click at [207, 23] on icon "chevron_right" at bounding box center [206, 18] width 15 height 15
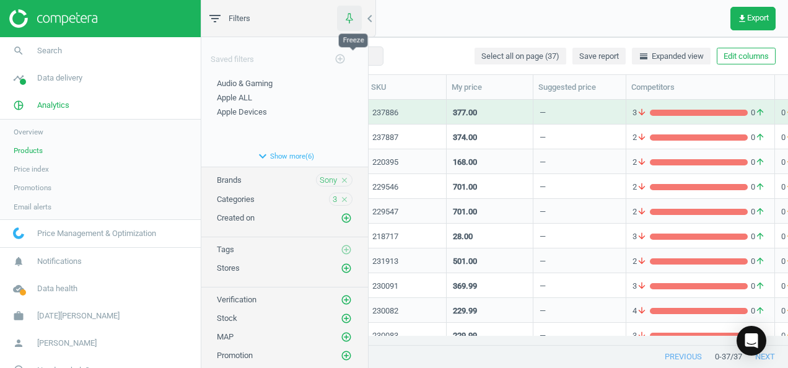
click at [347, 17] on icon "button" at bounding box center [348, 17] width 15 height 15
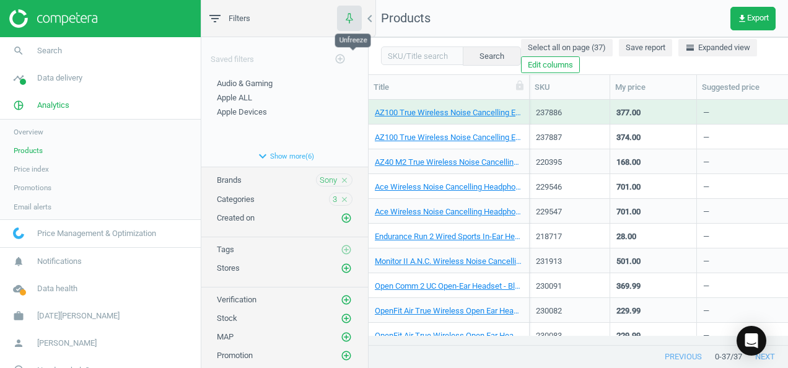
click at [348, 16] on use "button" at bounding box center [349, 18] width 12 height 12
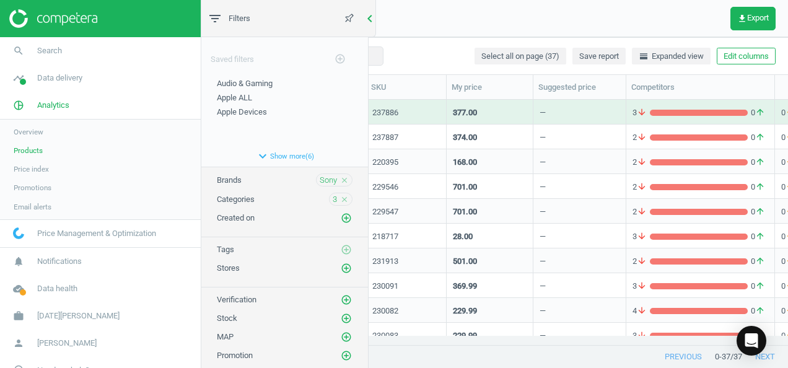
click at [369, 22] on icon "chevron_left" at bounding box center [369, 18] width 15 height 15
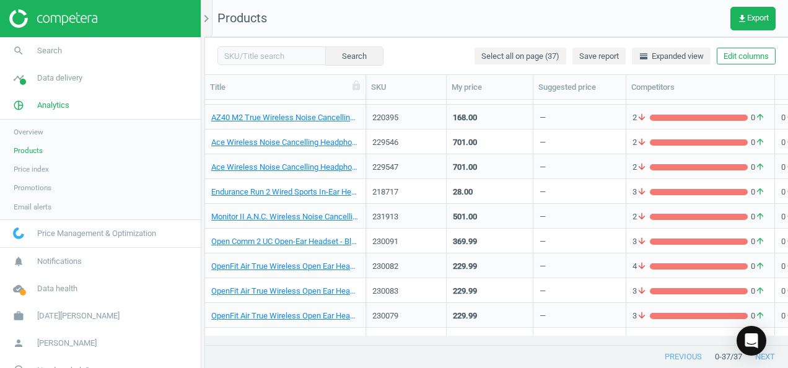
scroll to position [0, 0]
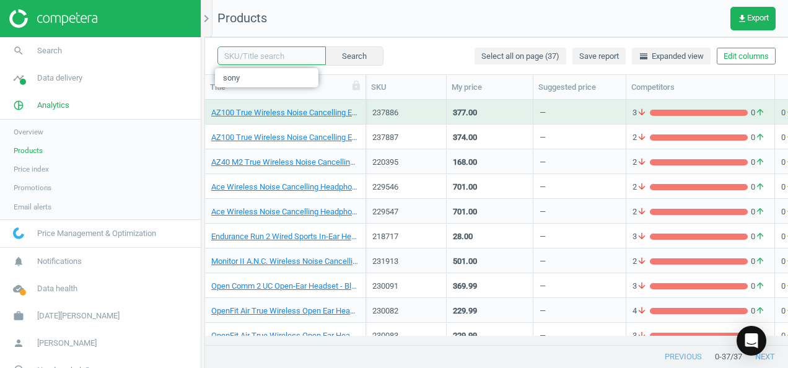
click at [285, 56] on input "text" at bounding box center [271, 55] width 108 height 19
click at [418, 31] on nav "Products get_app Export" at bounding box center [496, 18] width 583 height 37
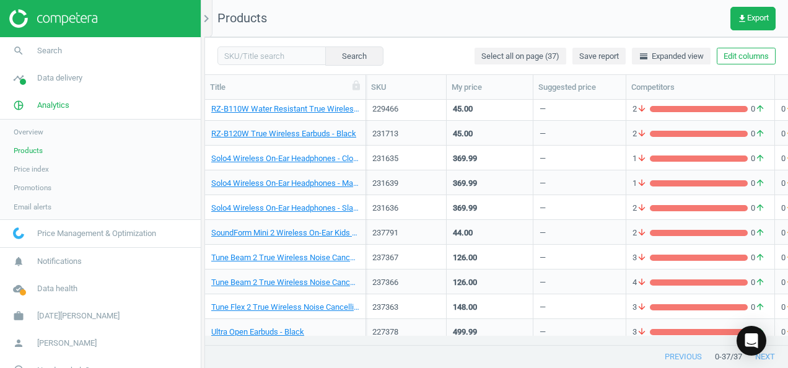
scroll to position [680, 0]
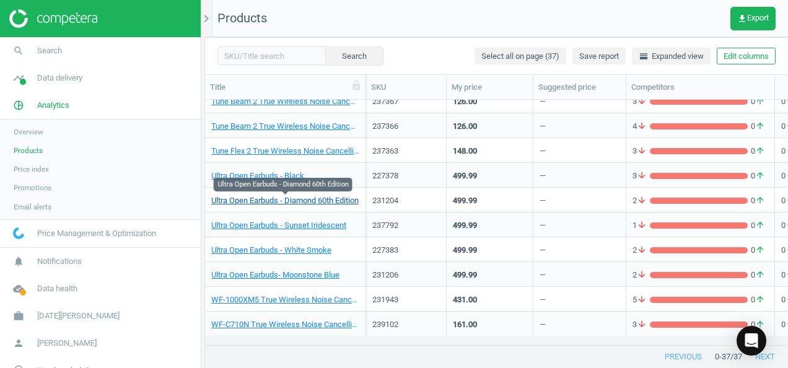
click at [279, 202] on link "Ultra Open Earbuds - Diamond 60th Edition" at bounding box center [284, 200] width 147 height 11
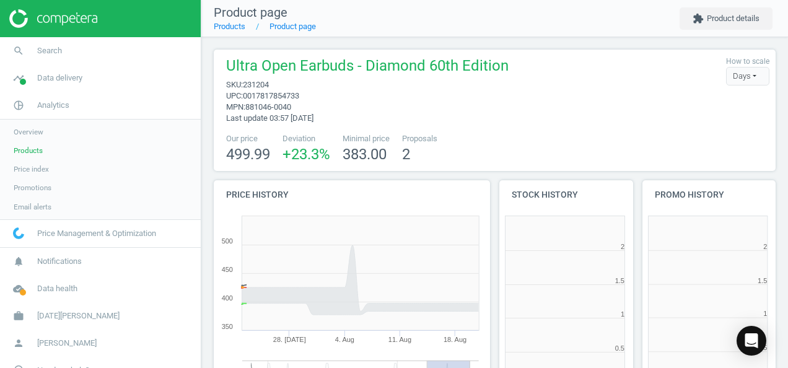
scroll to position [6, 6]
